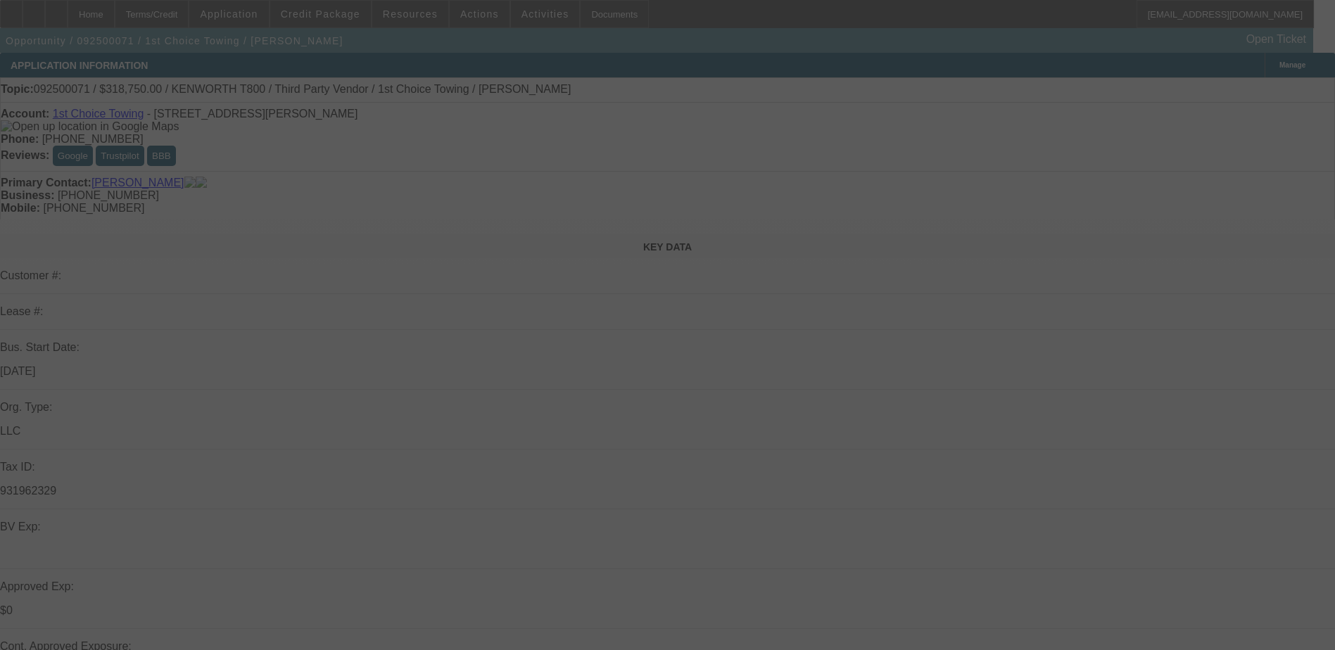
select select "0.15"
select select "2"
select select "0.1"
select select "4"
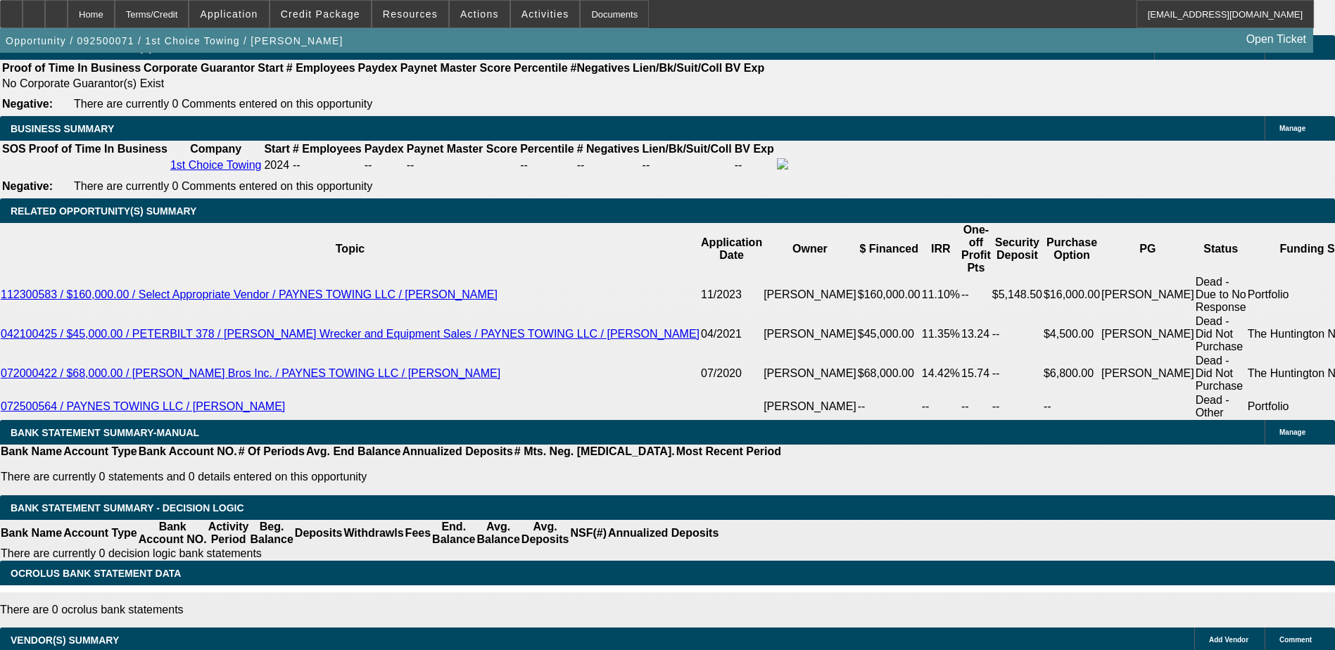
scroll to position [1900, 0]
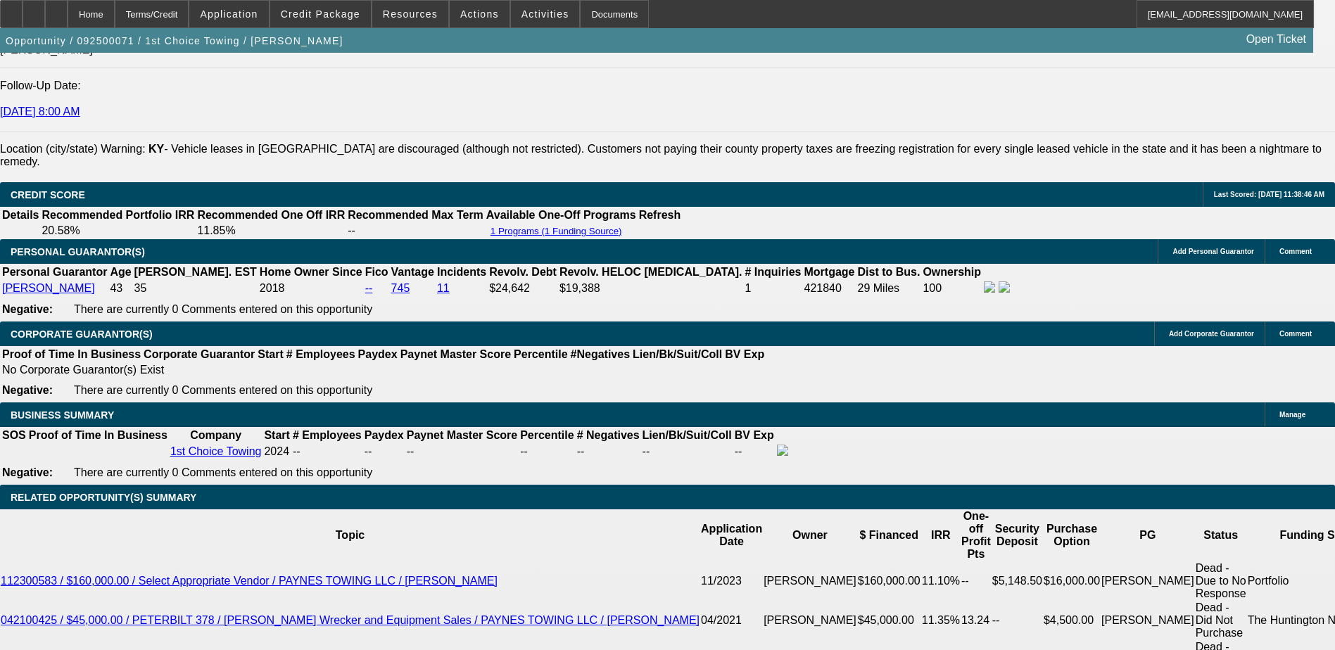
drag, startPoint x: 1163, startPoint y: 314, endPoint x: 1283, endPoint y: 329, distance: 120.6
drag, startPoint x: 1283, startPoint y: 329, endPoint x: 1217, endPoint y: 324, distance: 66.3
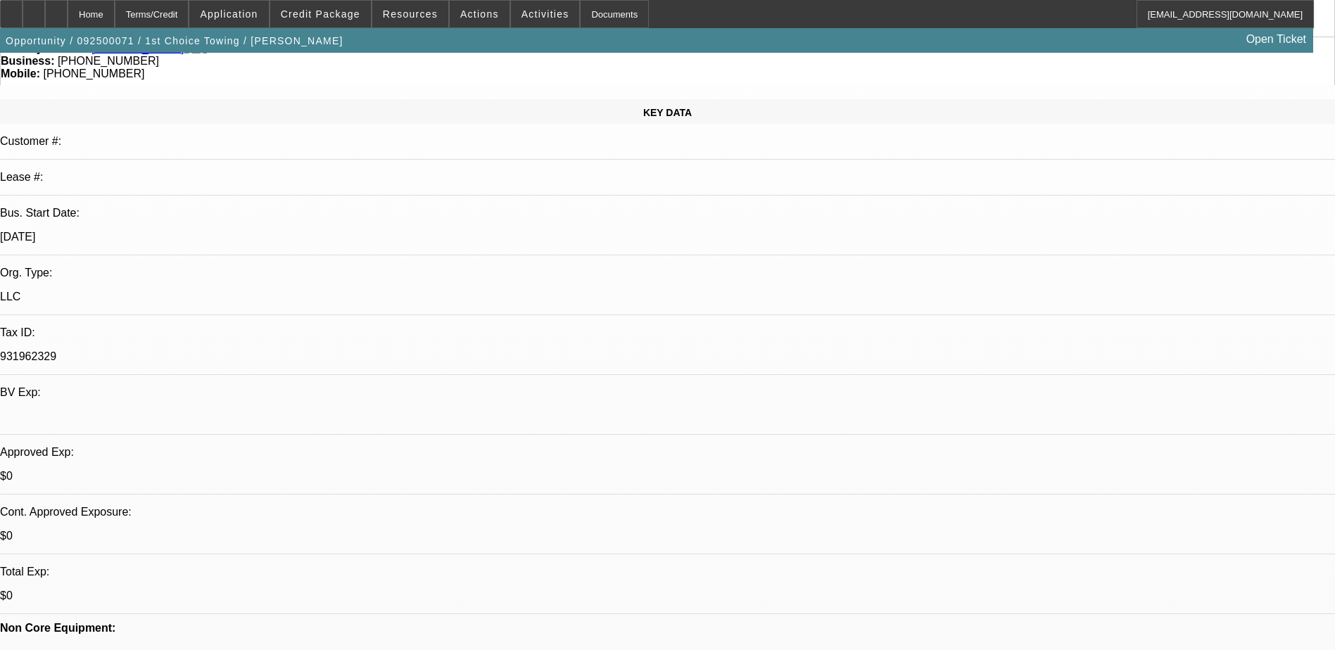
scroll to position [0, 0]
